Goal: Information Seeking & Learning: Learn about a topic

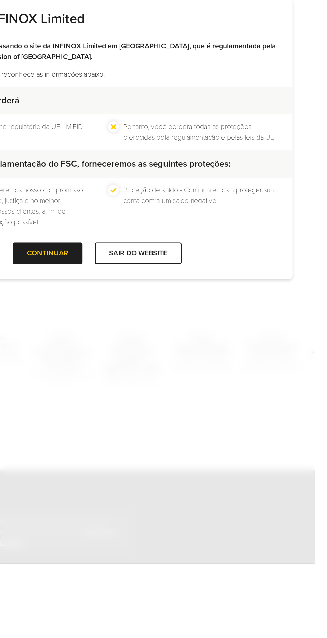
scroll to position [165, 0]
click at [127, 405] on div at bounding box center [127, 405] width 0 height 0
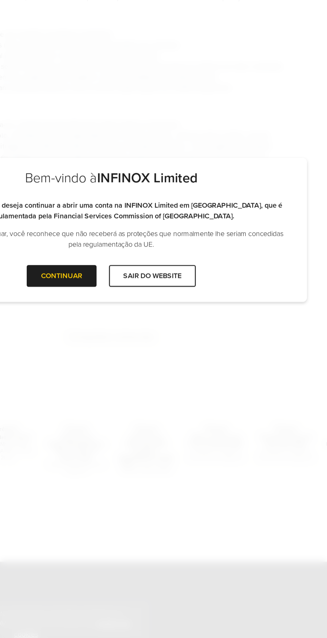
click at [127, 354] on div at bounding box center [127, 354] width 0 height 0
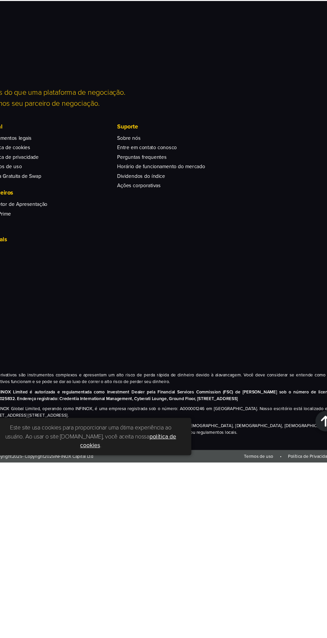
scroll to position [1106, 0]
